Goal: Information Seeking & Learning: Learn about a topic

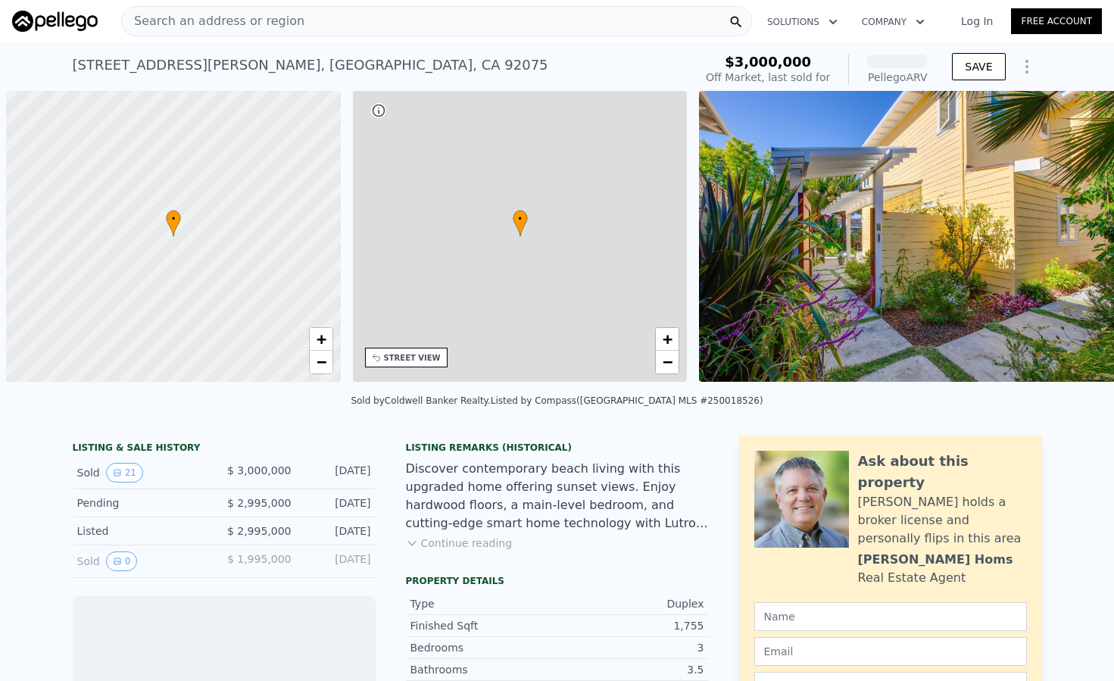
scroll to position [0, 6]
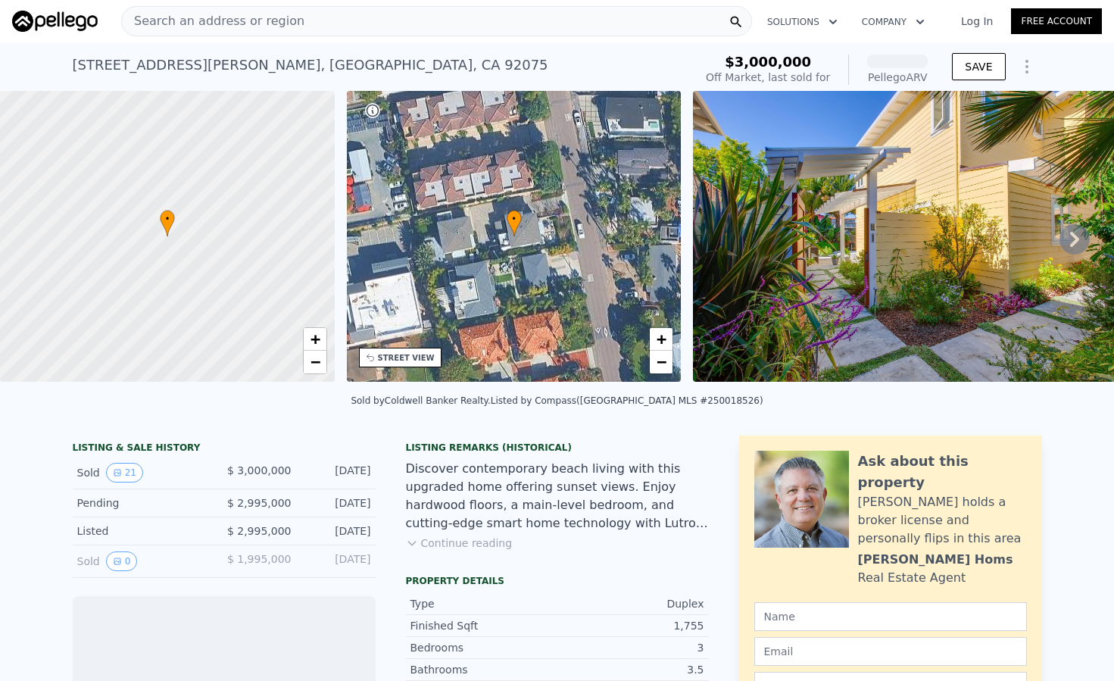
click at [266, 21] on span "Search an address or region" at bounding box center [213, 21] width 182 height 18
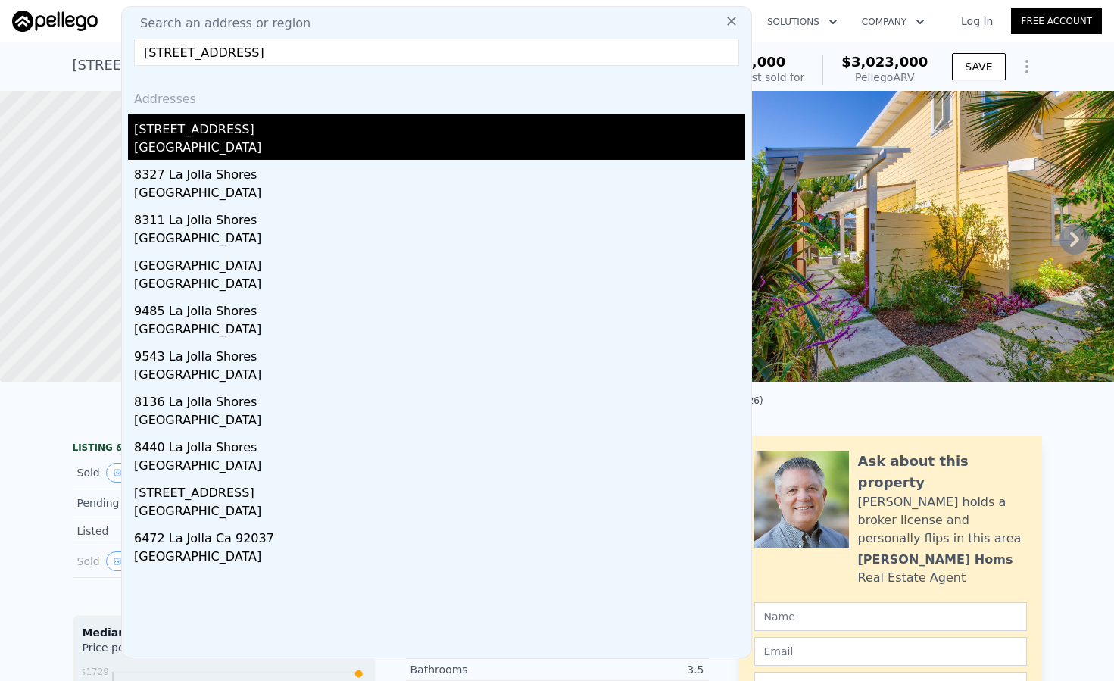
type input "8412 La Jolla Shores Dr, La Jolla, CA 92037"
click at [214, 133] on div "[STREET_ADDRESS]" at bounding box center [439, 126] width 611 height 24
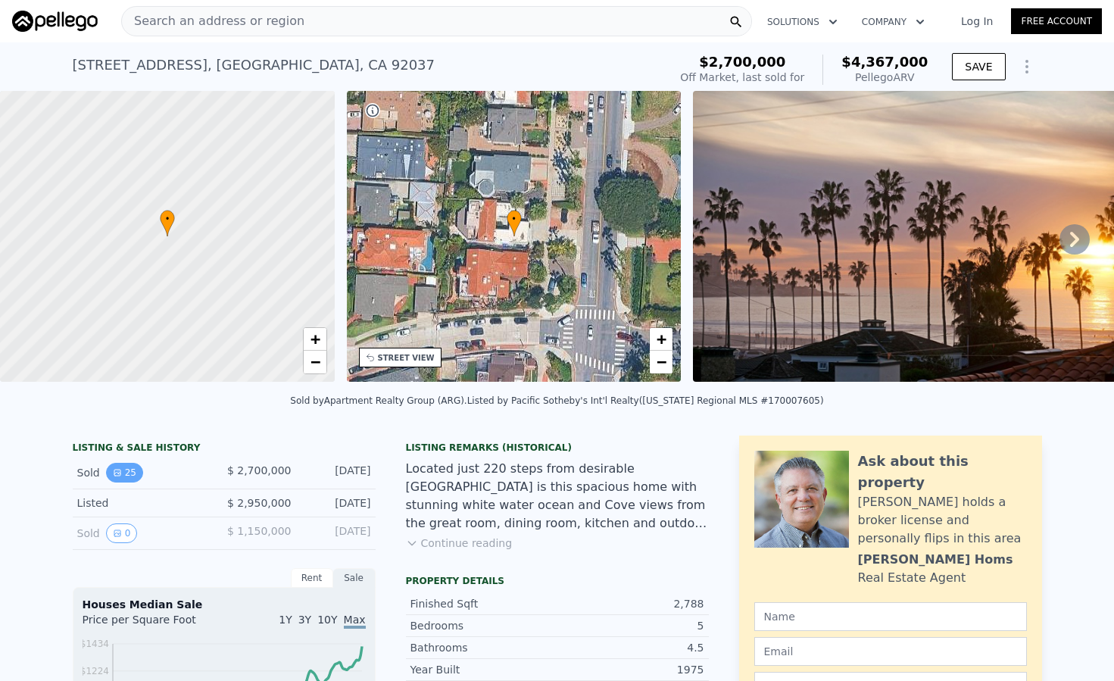
click at [115, 475] on icon "View historical data" at bounding box center [117, 472] width 6 height 6
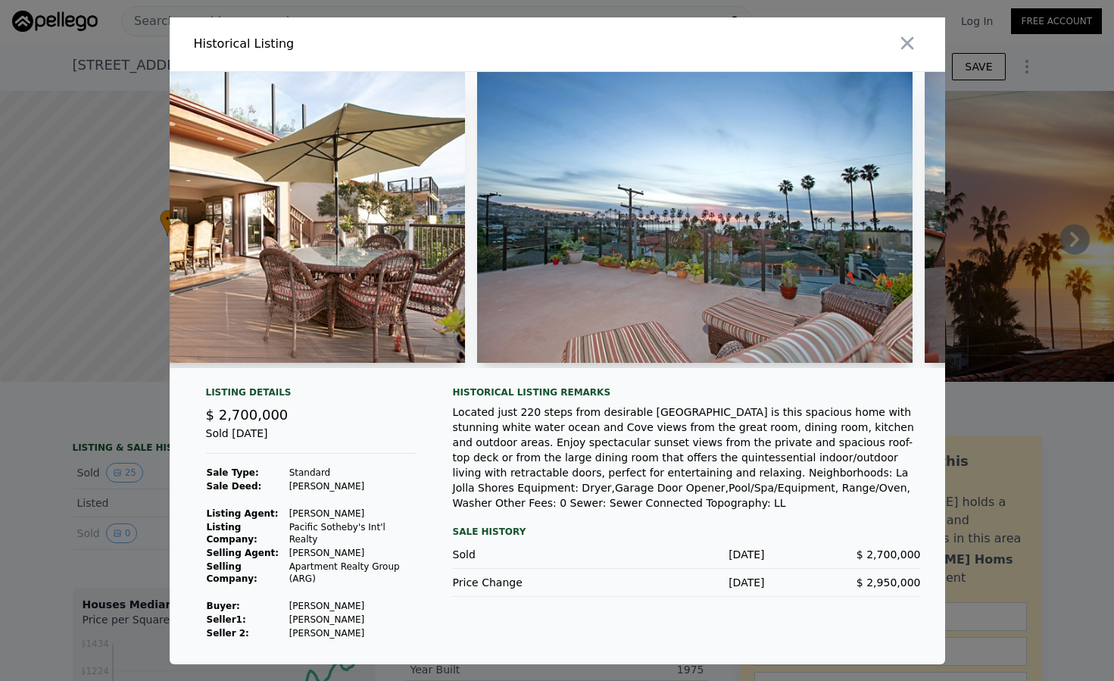
scroll to position [0, 1497]
click at [886, 39] on div at bounding box center [754, 44] width 382 height 54
click at [898, 36] on icon "button" at bounding box center [907, 43] width 21 height 21
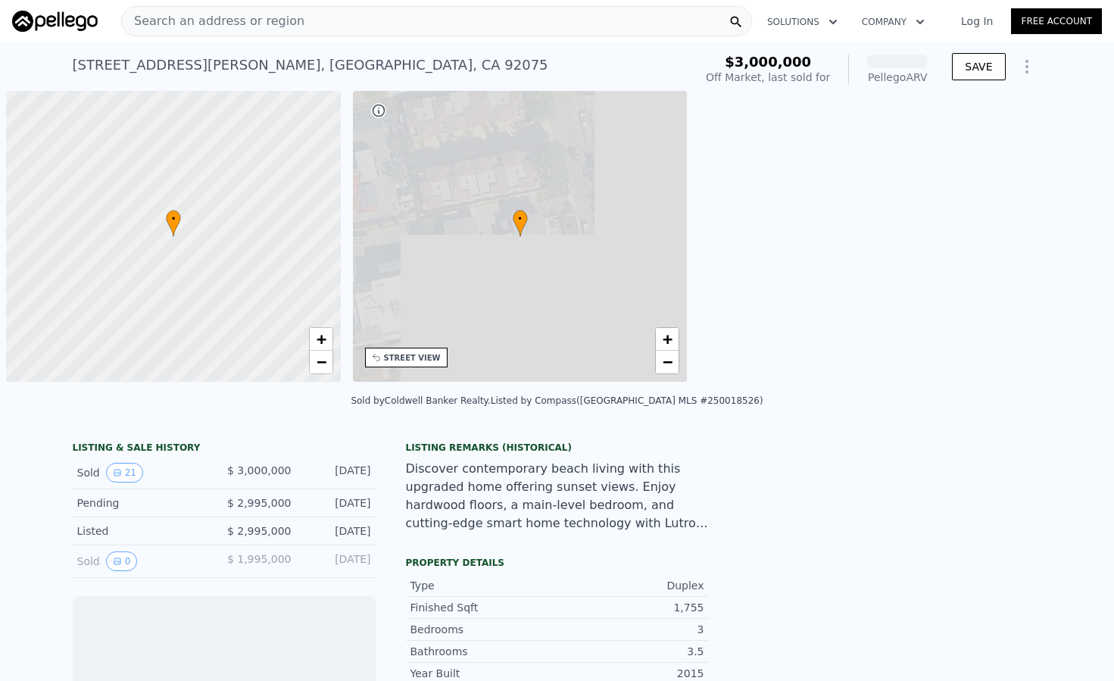
scroll to position [0, 6]
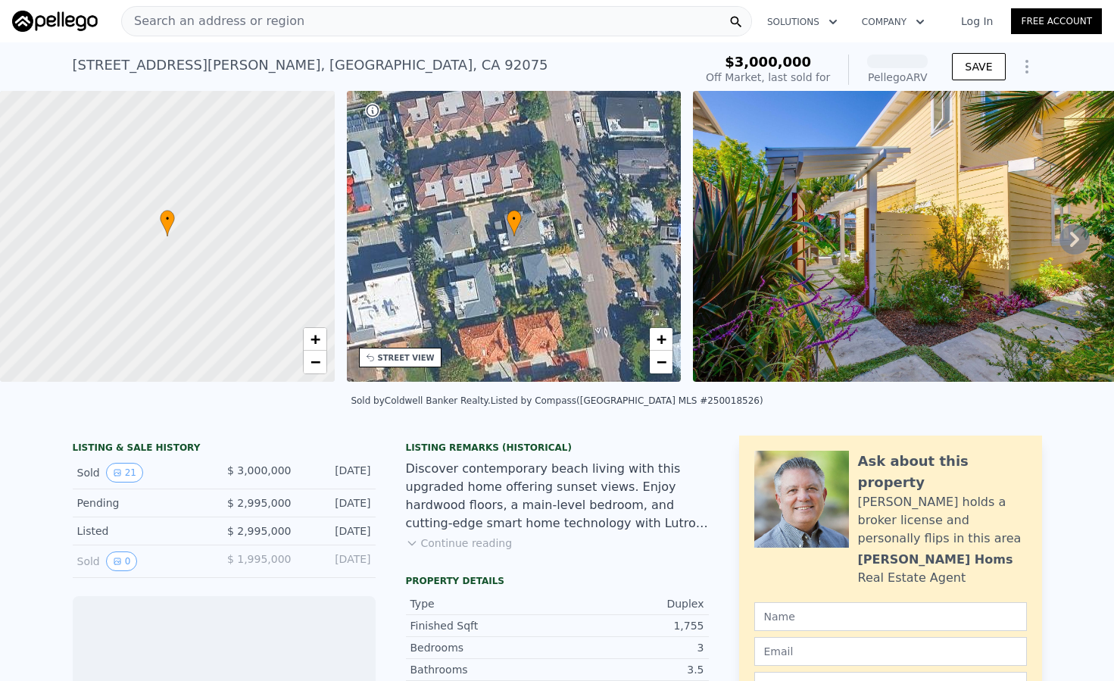
click at [179, 18] on span "Search an address or region" at bounding box center [213, 21] width 182 height 18
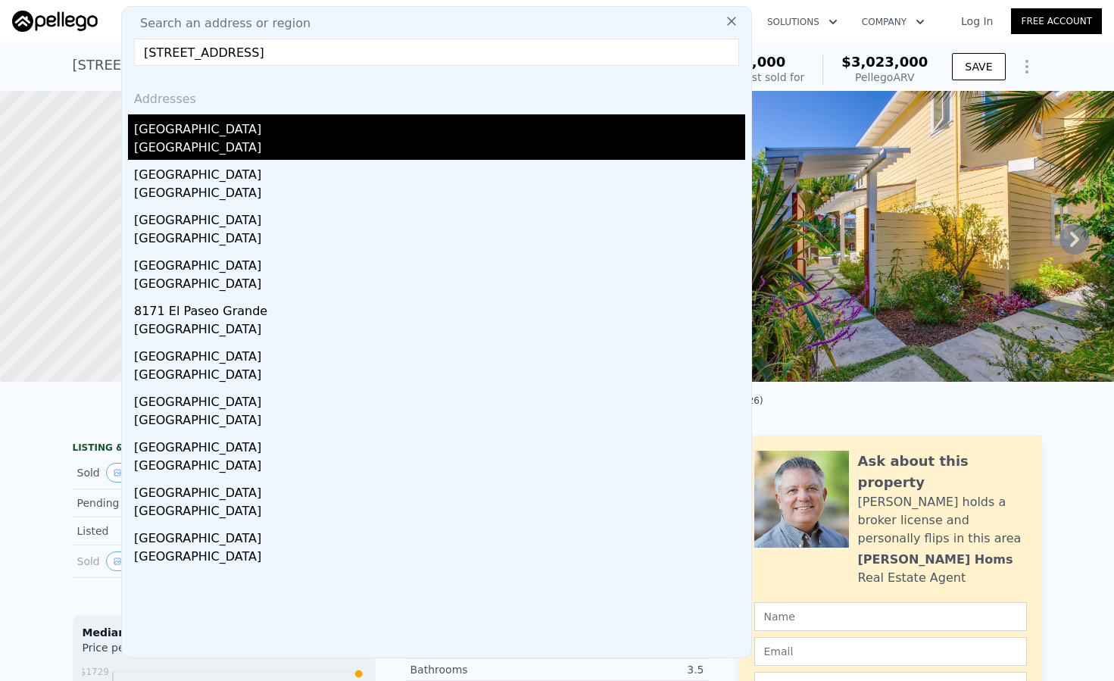
type input "[STREET_ADDRESS]"
click at [191, 143] on div "[GEOGRAPHIC_DATA]" at bounding box center [439, 149] width 611 height 21
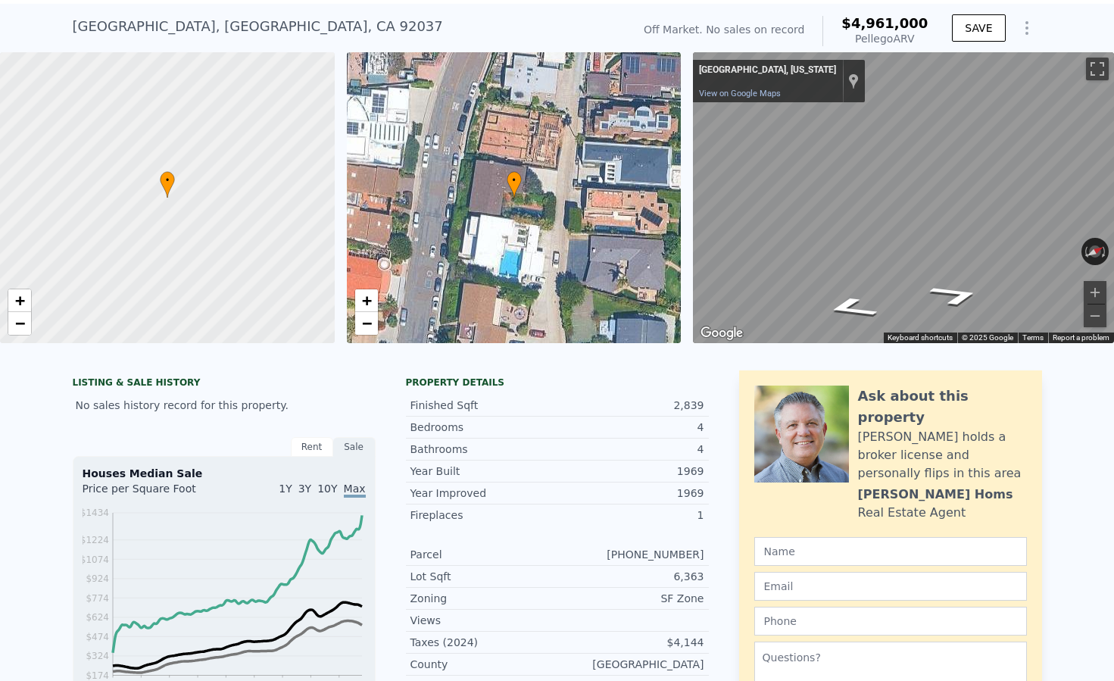
click at [538, 182] on div "• + − • + − ← Move left → Move right ↑ Move up ↓ Move down + Zoom in - Zoom out…" at bounding box center [557, 197] width 1114 height 291
click at [620, 150] on div "• + − • + − ← Move left → Move right ↑ Move up ↓ Move down + Zoom in - Zoom out…" at bounding box center [557, 197] width 1114 height 291
click at [667, 151] on div "• + − • + − ← Move left → Move right ↑ Move up ↓ Move down + Zoom in - Zoom out…" at bounding box center [557, 197] width 1114 height 291
